Goal: Information Seeking & Learning: Learn about a topic

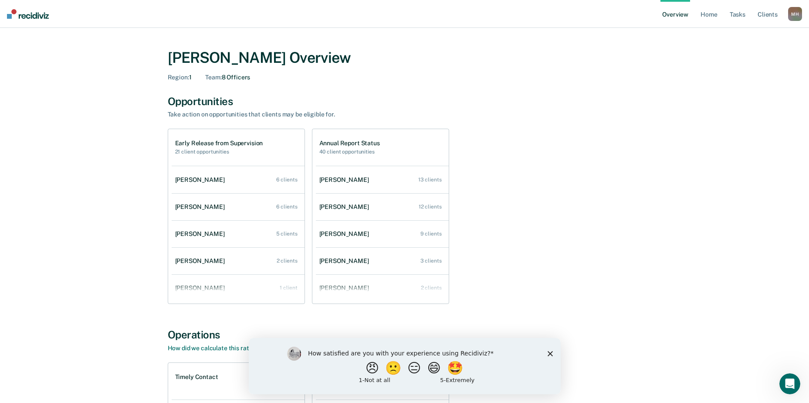
click at [547, 355] on polygon "Close survey" at bounding box center [549, 352] width 5 height 5
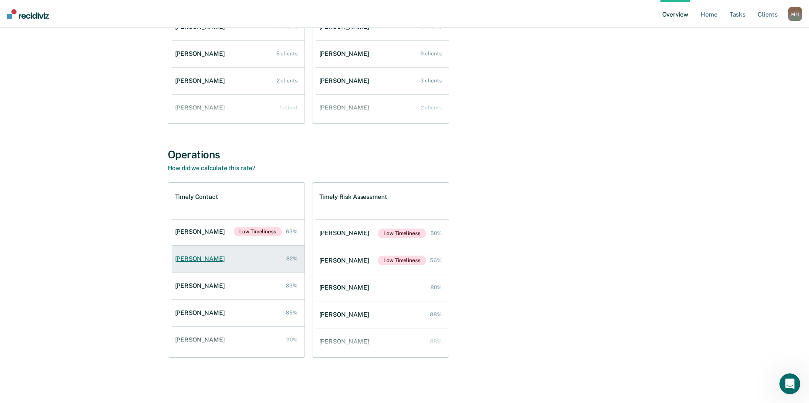
scroll to position [62, 0]
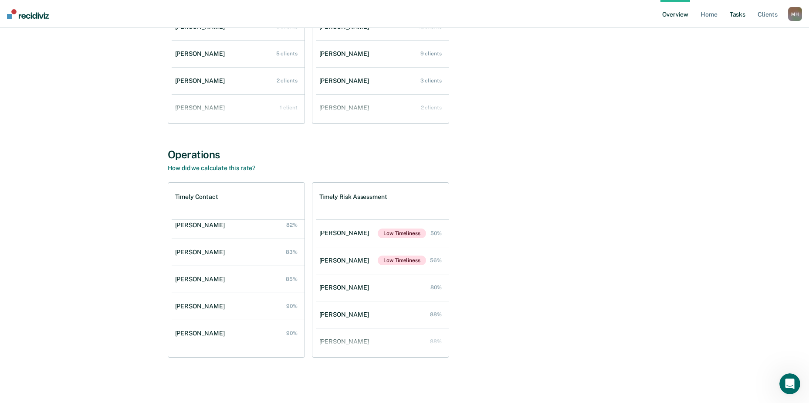
click at [734, 14] on link "Tasks" at bounding box center [737, 14] width 19 height 28
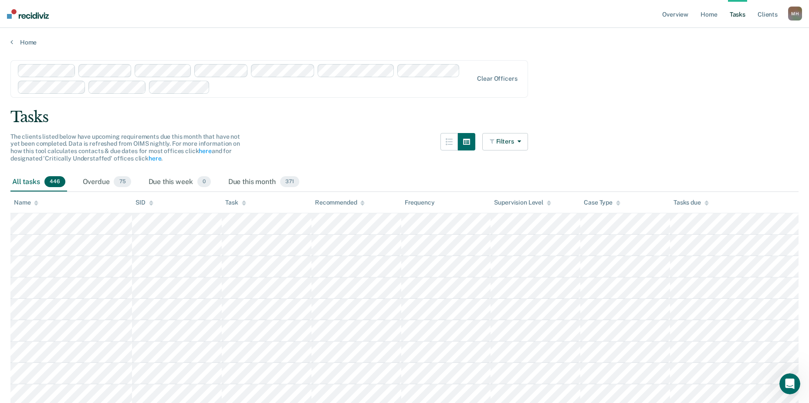
click at [41, 18] on img at bounding box center [28, 14] width 42 height 10
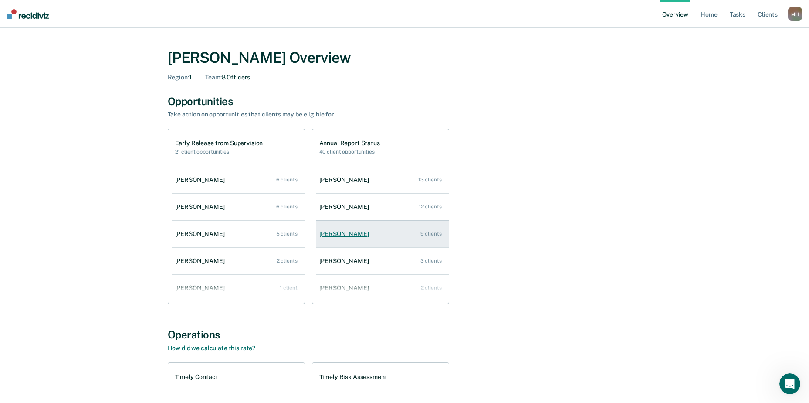
scroll to position [35, 0]
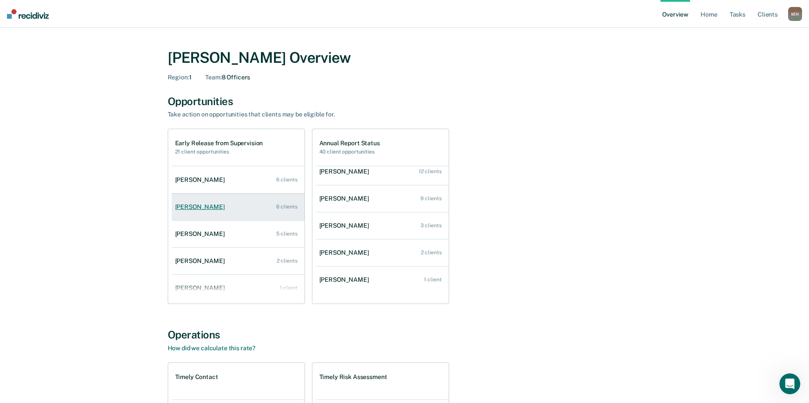
click at [200, 207] on div "[PERSON_NAME]" at bounding box center [201, 206] width 53 height 7
